Goal: Check status: Check status

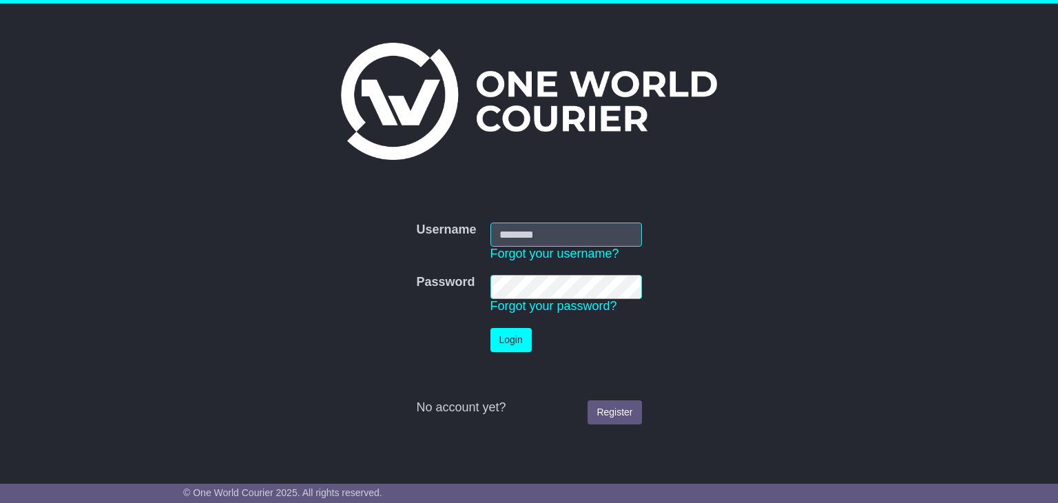
type input "**********"
click at [526, 355] on td "Login" at bounding box center [566, 340] width 165 height 38
click at [521, 344] on button "Login" at bounding box center [510, 340] width 41 height 24
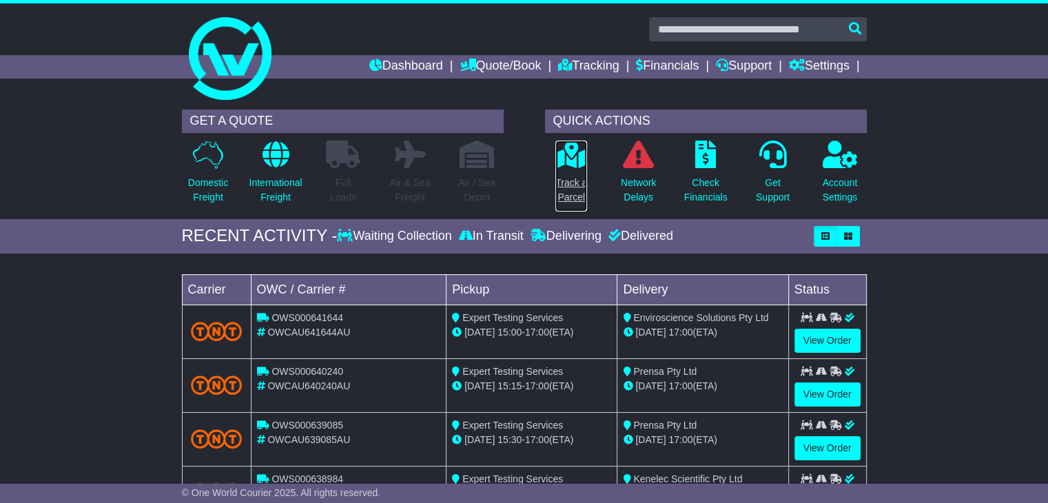
click at [571, 186] on p "Track a Parcel" at bounding box center [571, 190] width 32 height 29
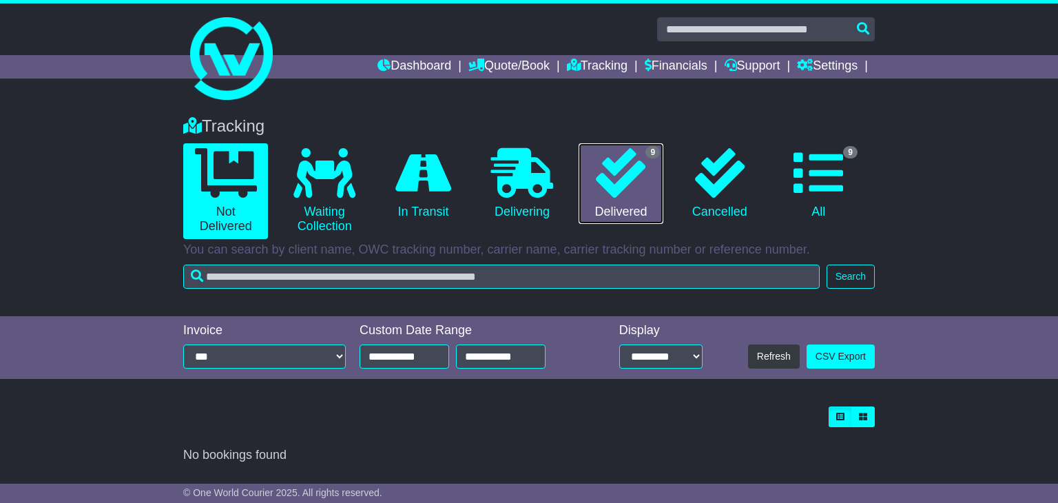
click at [644, 199] on link "9 Delivered" at bounding box center [621, 183] width 85 height 81
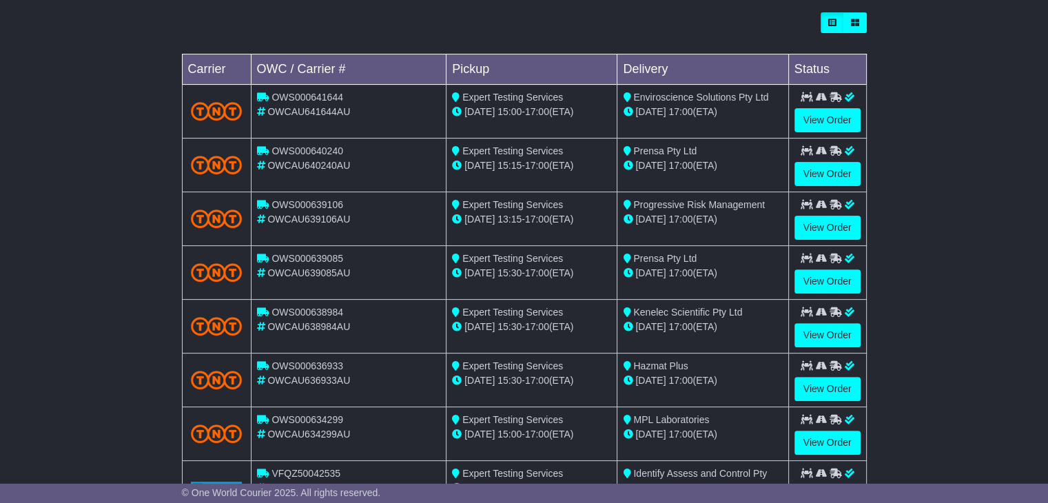
scroll to position [513, 0]
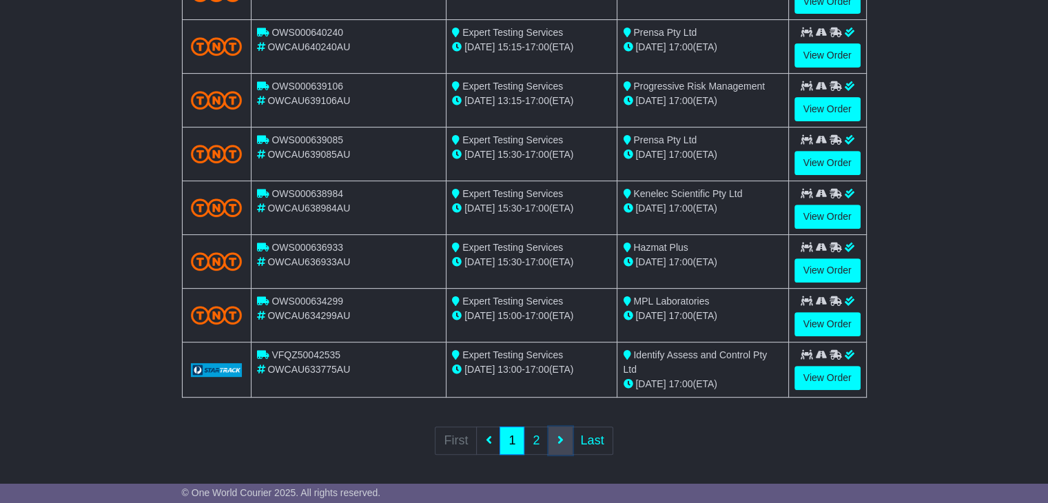
click at [554, 435] on link at bounding box center [560, 440] width 24 height 28
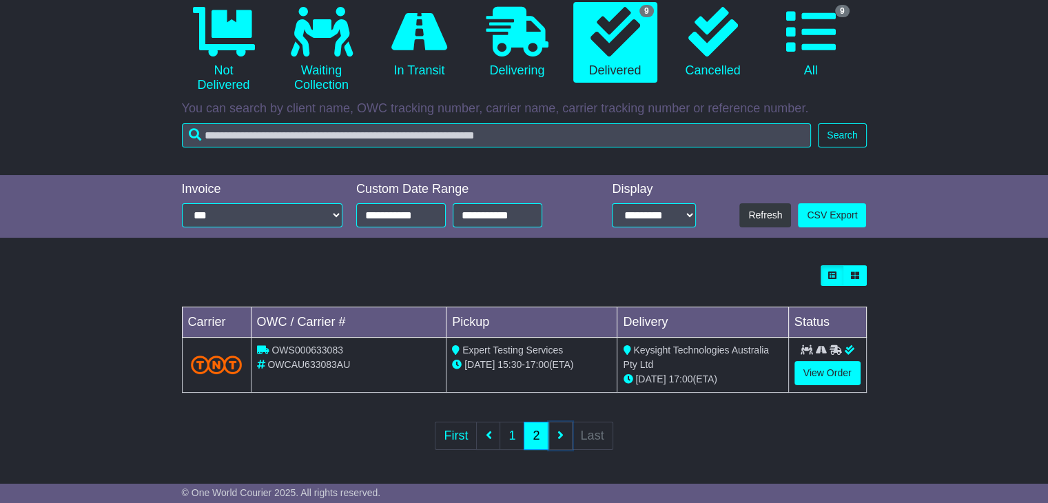
scroll to position [140, 0]
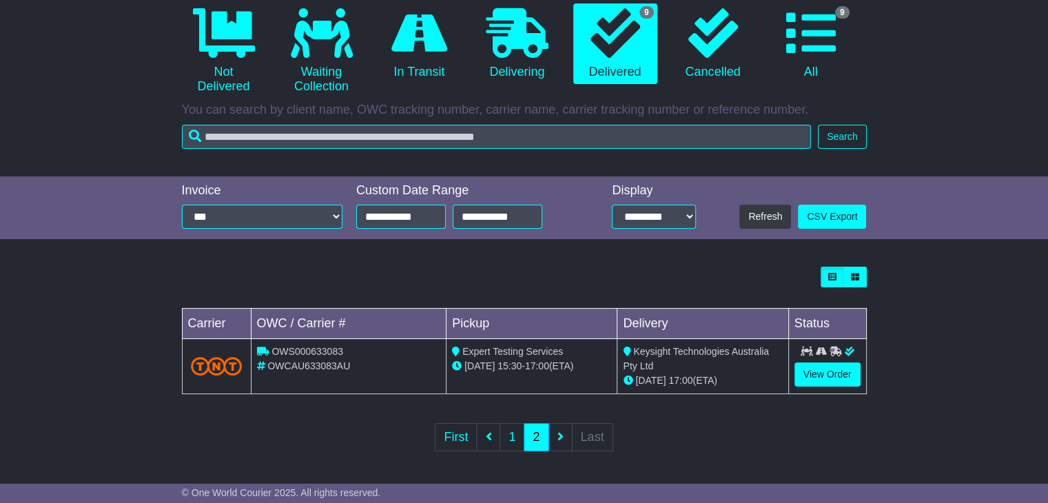
click at [560, 433] on ul "First 1 2 Last" at bounding box center [524, 437] width 178 height 28
click at [558, 442] on ul "First 1 2 Last" at bounding box center [524, 437] width 178 height 28
click at [488, 435] on icon at bounding box center [488, 436] width 6 height 12
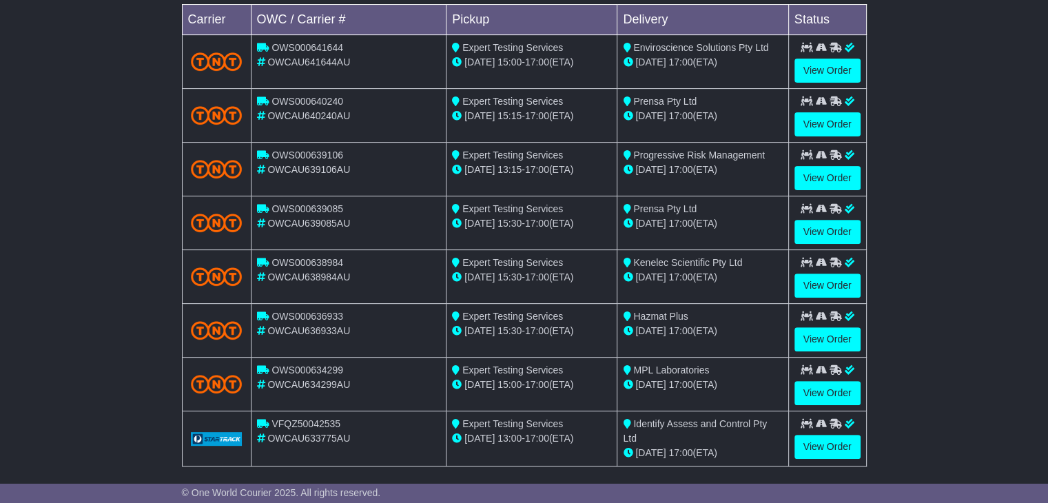
scroll to position [513, 0]
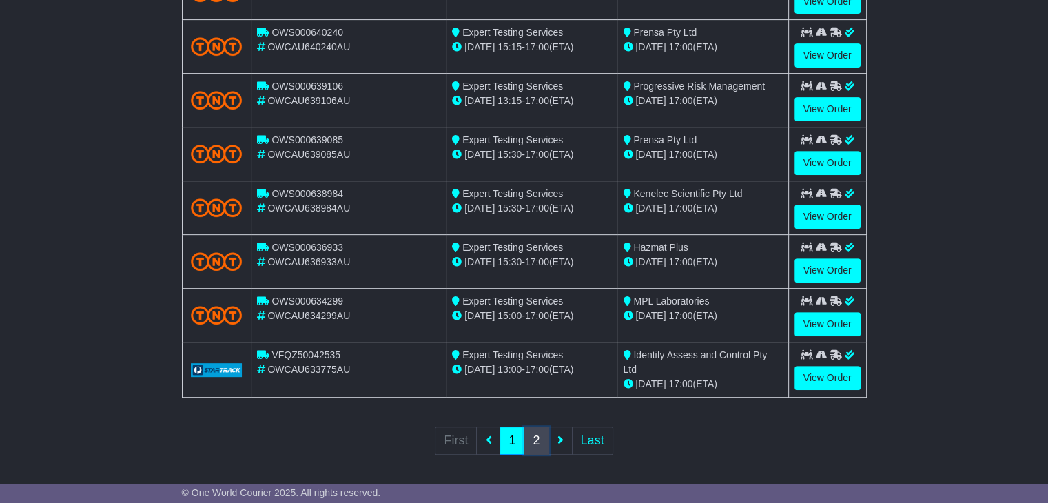
click at [533, 437] on link "2" at bounding box center [536, 440] width 25 height 28
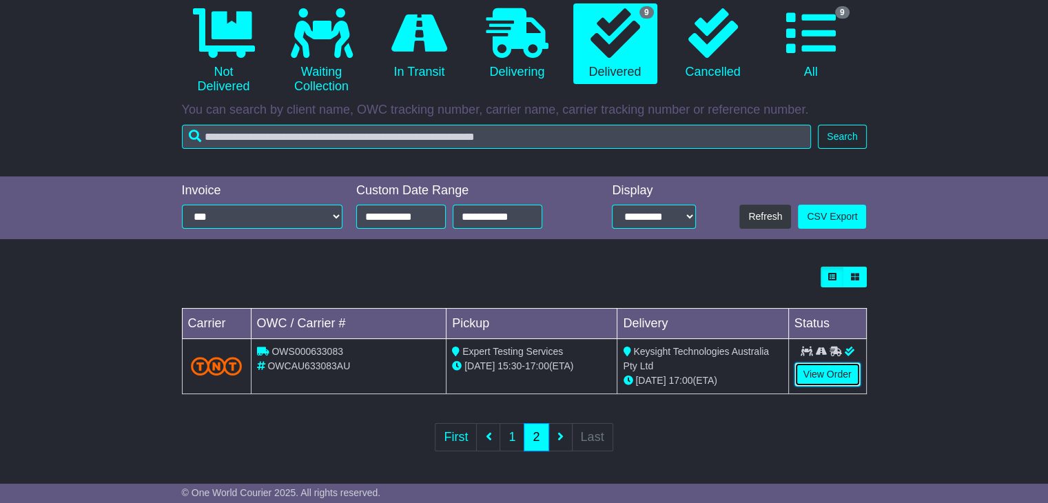
click at [805, 371] on link "View Order" at bounding box center [827, 374] width 66 height 24
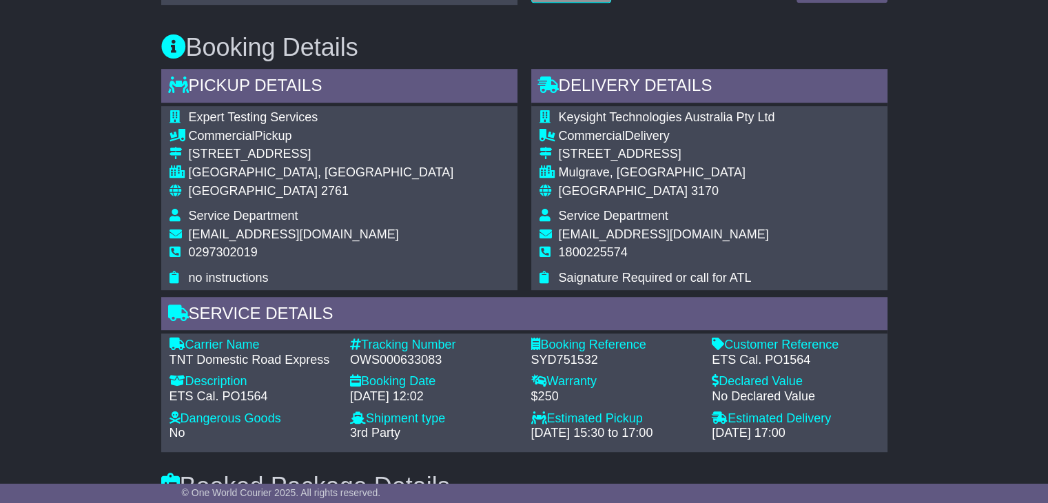
scroll to position [896, 0]
